Goal: Information Seeking & Learning: Learn about a topic

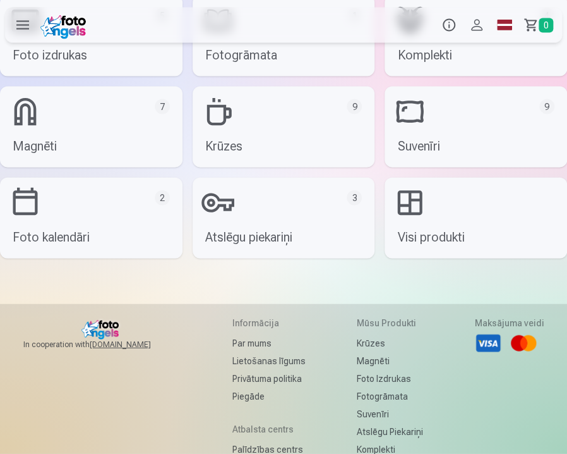
scroll to position [7816, 0]
